Goal: Transaction & Acquisition: Purchase product/service

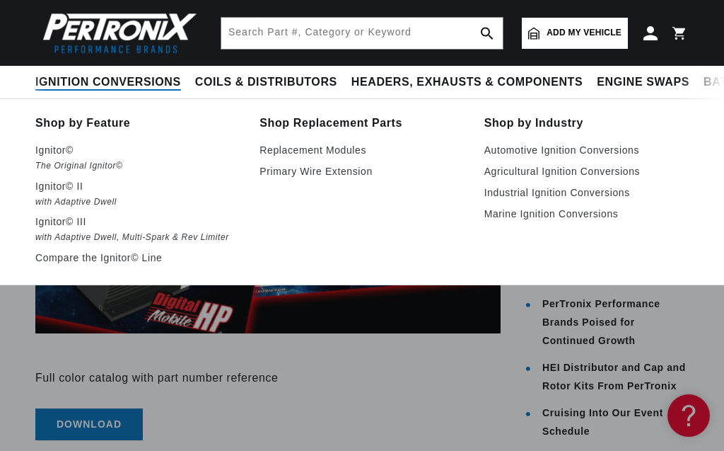
scroll to position [0, 528]
click at [87, 79] on span "Ignition Conversions" at bounding box center [108, 82] width 146 height 15
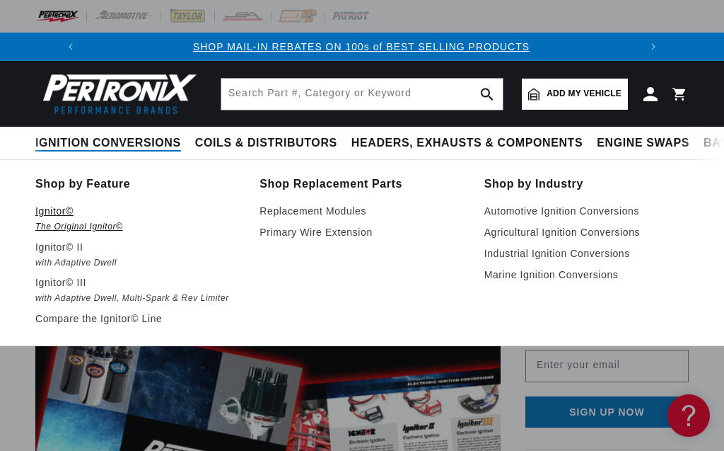
scroll to position [0, 0]
click at [78, 223] on em "The Original Ignitor©" at bounding box center [137, 226] width 204 height 15
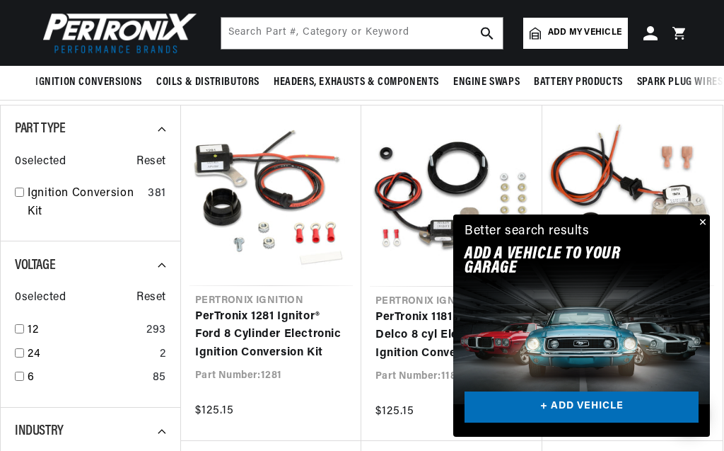
scroll to position [0, 528]
click at [588, 30] on span "Add my vehicle" at bounding box center [585, 32] width 74 height 13
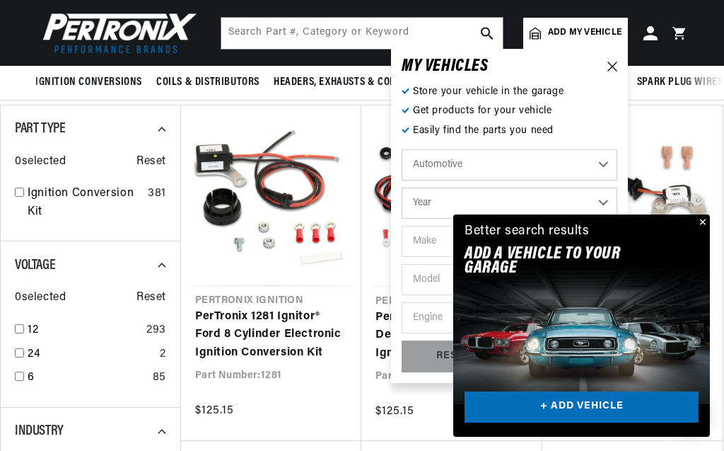
click at [702, 220] on button "Close" at bounding box center [701, 222] width 17 height 17
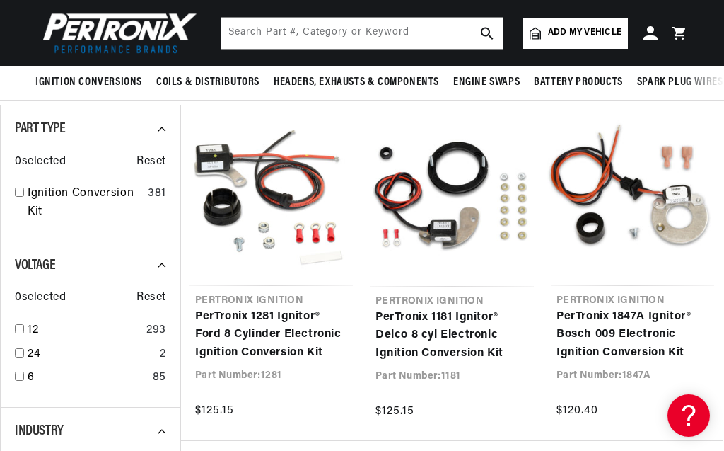
click at [574, 42] on link "Add my vehicle" at bounding box center [575, 33] width 105 height 31
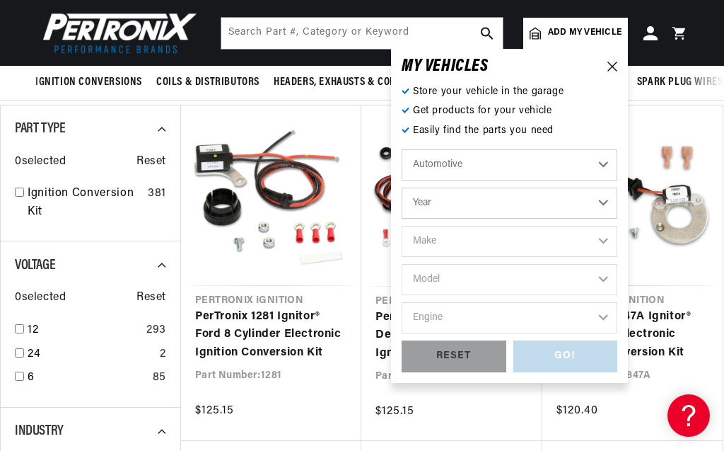
click at [466, 202] on select "Year 2022 2021 2020 2019 2018 2017 2016 2015 2014 2013 2012 2011 2010 2009 2008…" at bounding box center [510, 202] width 216 height 31
select select "1970"
click option "1970" at bounding box center [0, 0] width 0 height 0
select select "1970"
click at [402, 226] on select "Make Alfa Romeo American Motors Aston Martin Audi Austin Austin Healey Avanti B…" at bounding box center [510, 241] width 216 height 31
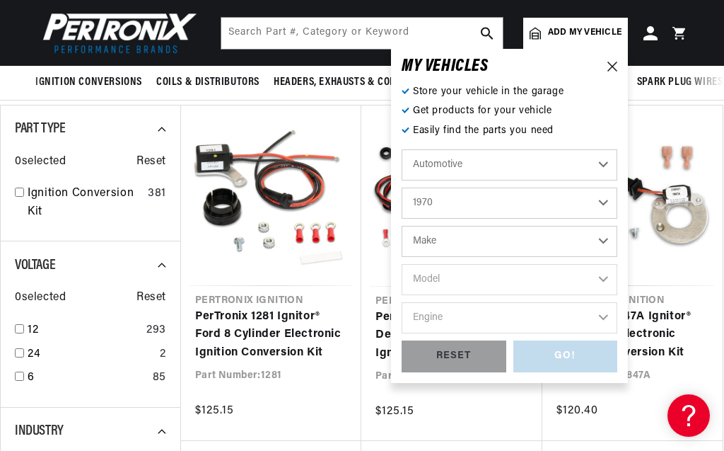
select select "Lincoln"
click option "Lincoln" at bounding box center [0, 0] width 0 height 0
select select "Lincoln"
click at [402, 264] on select "Model Continental Mark III" at bounding box center [510, 279] width 216 height 31
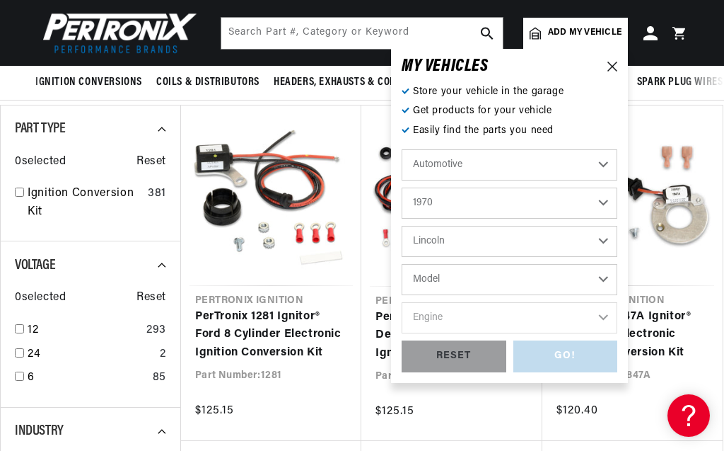
click option "Model" at bounding box center [0, 0] width 0 height 0
click at [402, 264] on select "Model Continental Mark III" at bounding box center [510, 279] width 216 height 31
select select "Continental"
click option "Continental" at bounding box center [0, 0] width 0 height 0
select select "Continental"
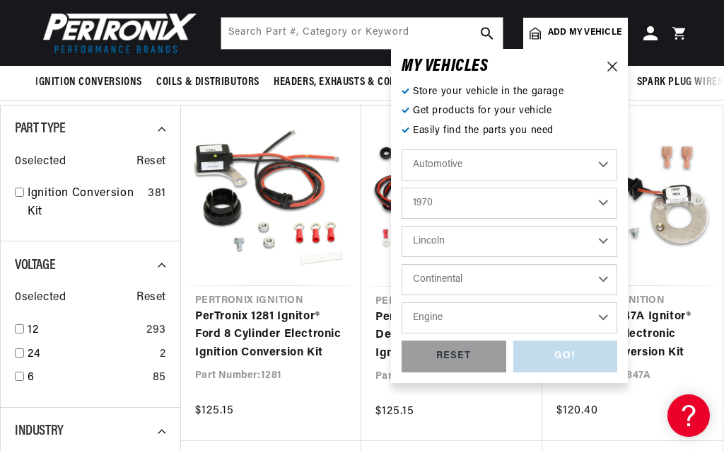
click at [402, 302] on select "Engine 7.0L 7.5L 7.6L" at bounding box center [510, 317] width 216 height 31
select select "7.6L"
click option "7.6L" at bounding box center [0, 0] width 0 height 0
click at [402, 302] on select "7.0L 7.5L 7.6L" at bounding box center [510, 317] width 216 height 31
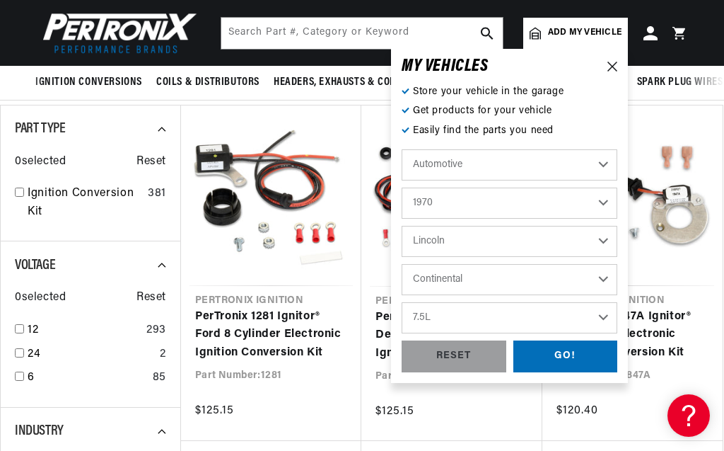
click option "7.5L" at bounding box center [0, 0] width 0 height 0
select select "7.5L"
click at [558, 359] on div "GO!" at bounding box center [565, 356] width 105 height 32
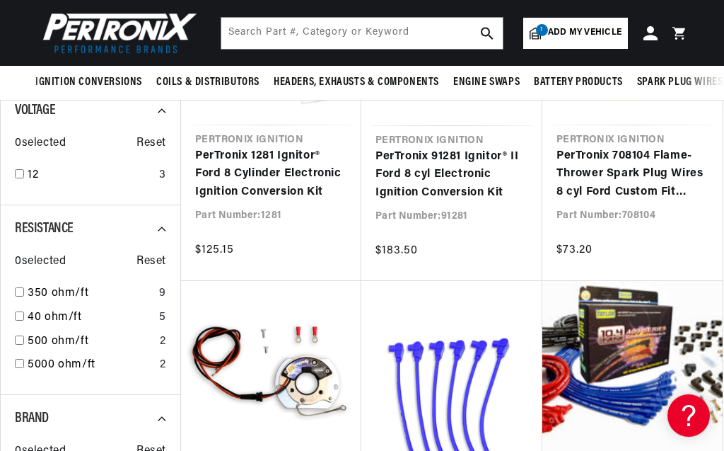
scroll to position [0, 528]
